Goal: Transaction & Acquisition: Purchase product/service

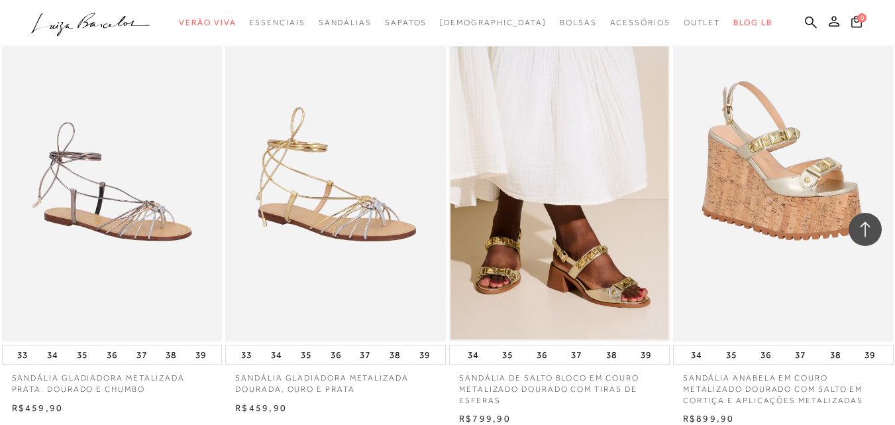
scroll to position [932, 0]
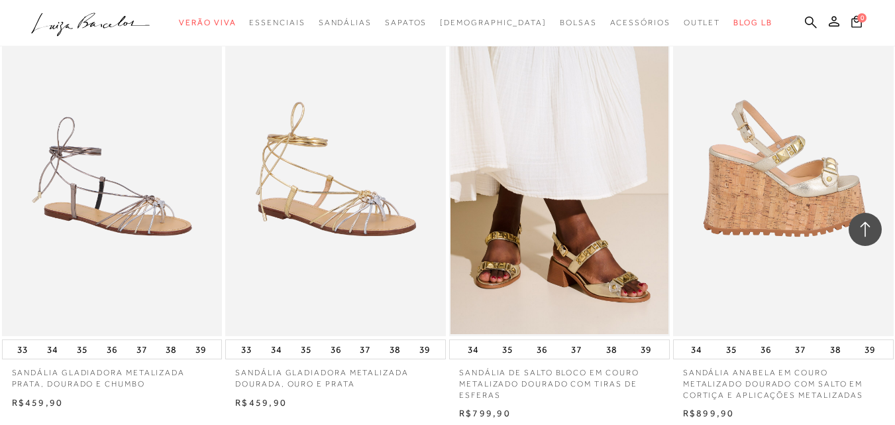
click at [792, 185] on img at bounding box center [783, 170] width 219 height 331
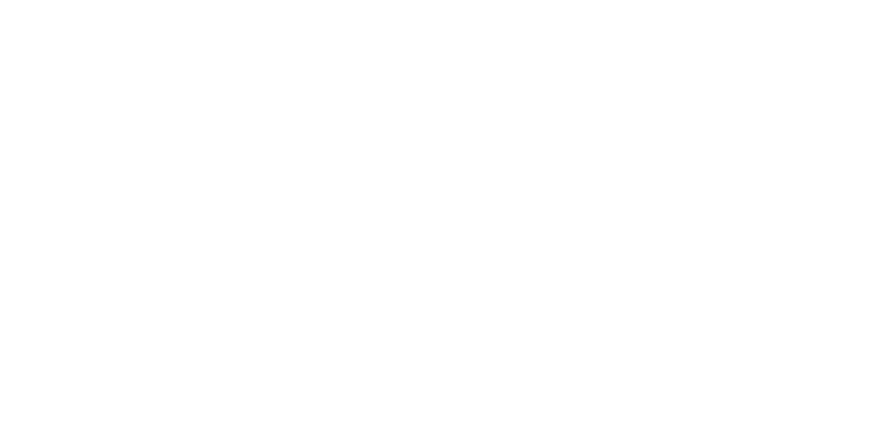
click at [793, 185] on div at bounding box center [447, 169] width 895 height 509
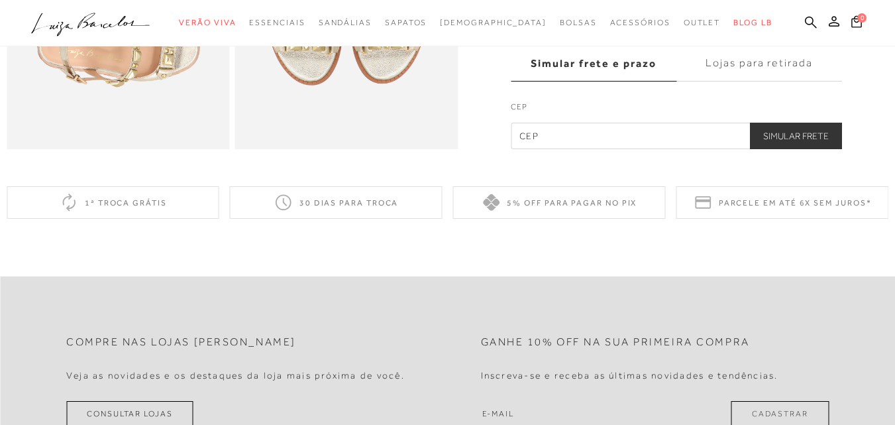
scroll to position [852, 0]
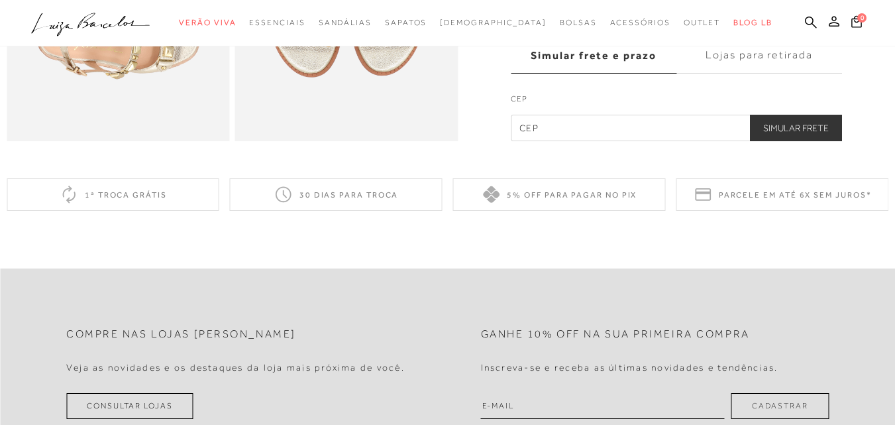
click at [550, 140] on input "text" at bounding box center [676, 128] width 331 height 26
type input "79117-475"
click at [775, 141] on button "Simular Frete" at bounding box center [796, 128] width 92 height 26
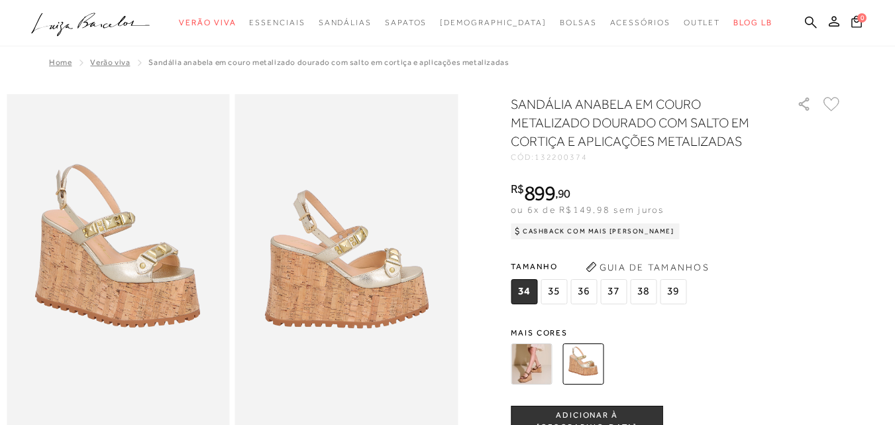
scroll to position [626, 0]
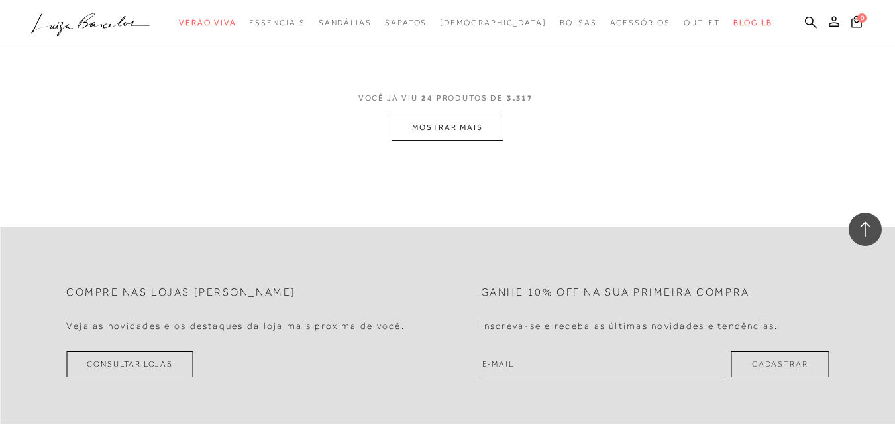
scroll to position [2661, 0]
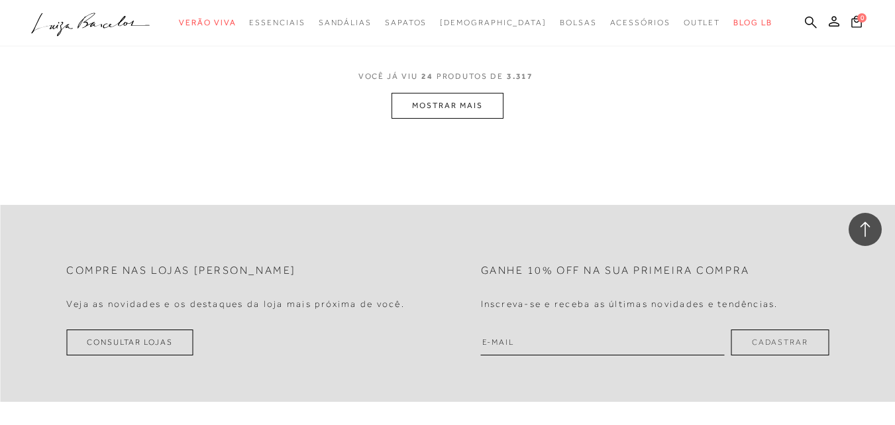
click at [451, 108] on button "MOSTRAR MAIS" at bounding box center [446, 106] width 111 height 26
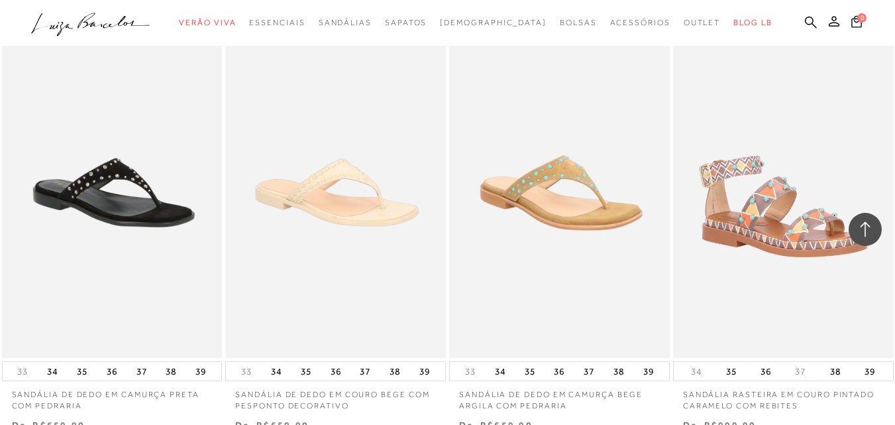
scroll to position [3615, 0]
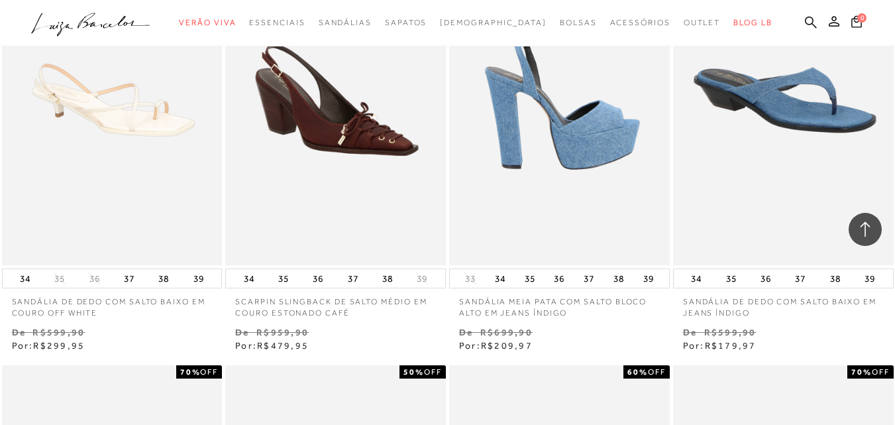
click at [594, 209] on img at bounding box center [559, 99] width 219 height 331
click at [591, 192] on img at bounding box center [559, 99] width 219 height 331
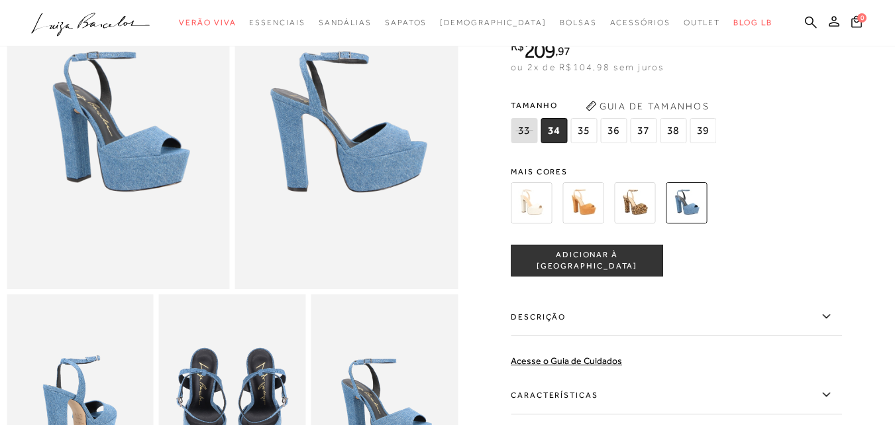
scroll to position [132, 0]
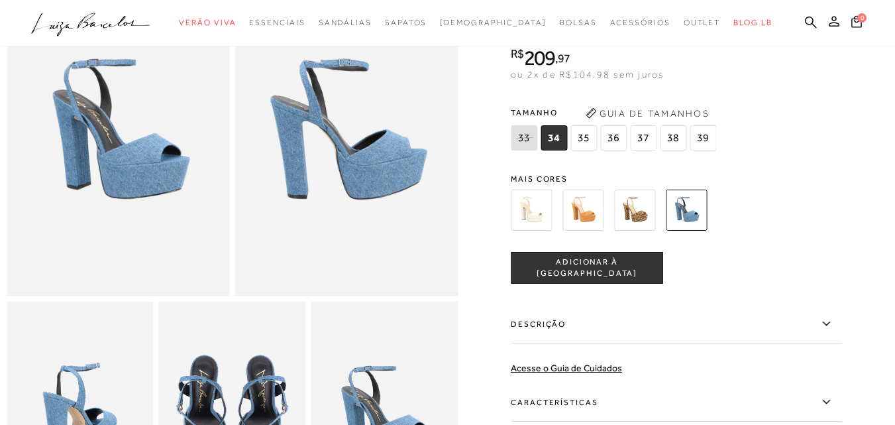
click at [776, 128] on div "Tamanho 33 34 35" at bounding box center [676, 128] width 331 height 51
click at [642, 221] on img at bounding box center [634, 209] width 41 height 41
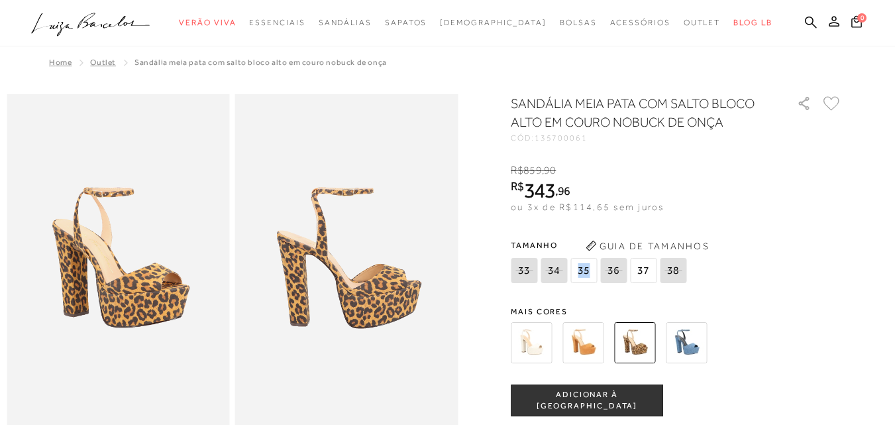
click at [747, 225] on div "SANDÁLIA MEIA PATA COM SALTO BLOCO ALTO EM COURO NOBUCK DE ONÇA CÓD: 135700061 …" at bounding box center [676, 388] width 331 height 588
drag, startPoint x: 586, startPoint y: 363, endPoint x: 586, endPoint y: 352, distance: 10.6
click at [586, 352] on div at bounding box center [661, 342] width 308 height 49
click at [586, 352] on img at bounding box center [582, 342] width 41 height 41
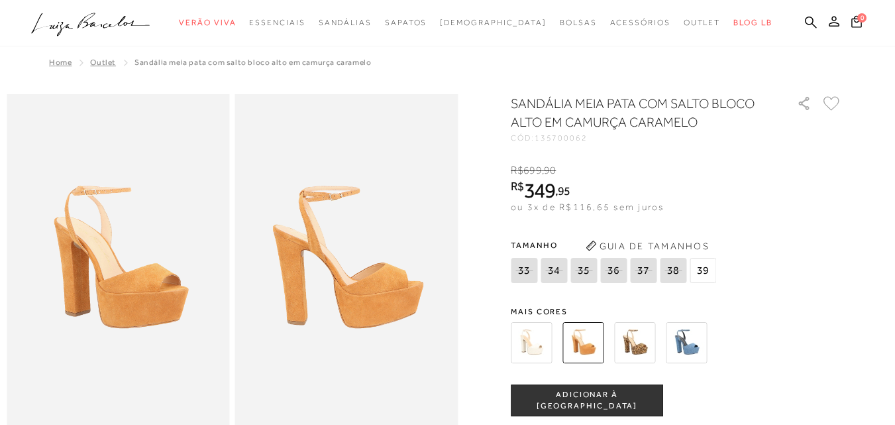
click at [694, 338] on img at bounding box center [686, 342] width 41 height 41
click at [693, 338] on img at bounding box center [686, 342] width 41 height 41
click at [0, 0] on input "Descrição" at bounding box center [0, 0] width 0 height 0
